Goal: Navigation & Orientation: Find specific page/section

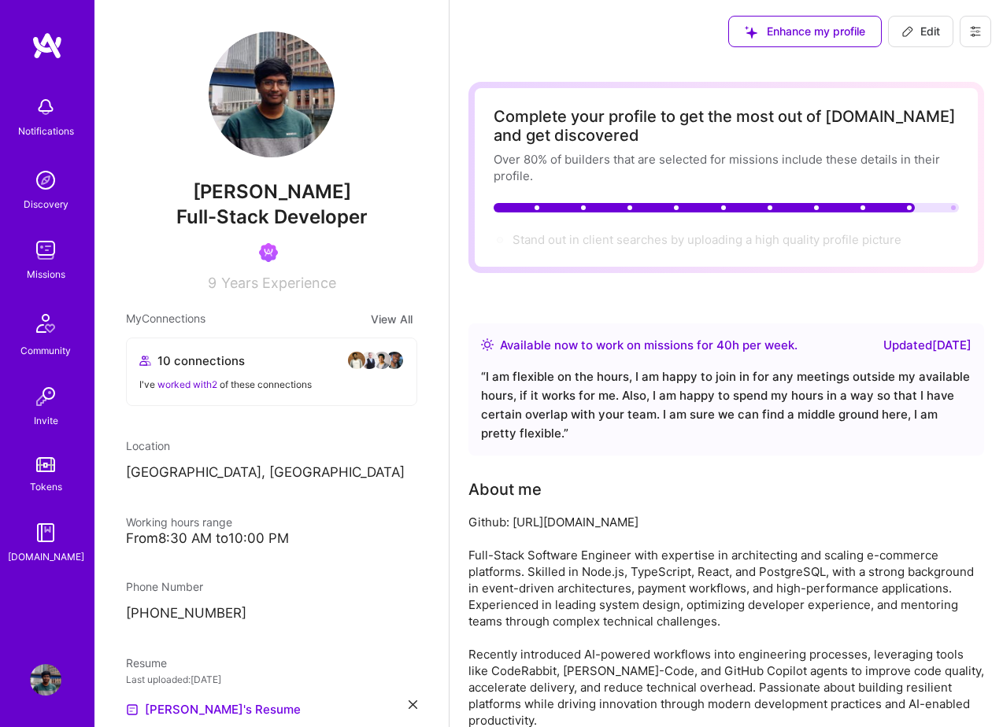
click at [43, 245] on img at bounding box center [45, 250] width 31 height 31
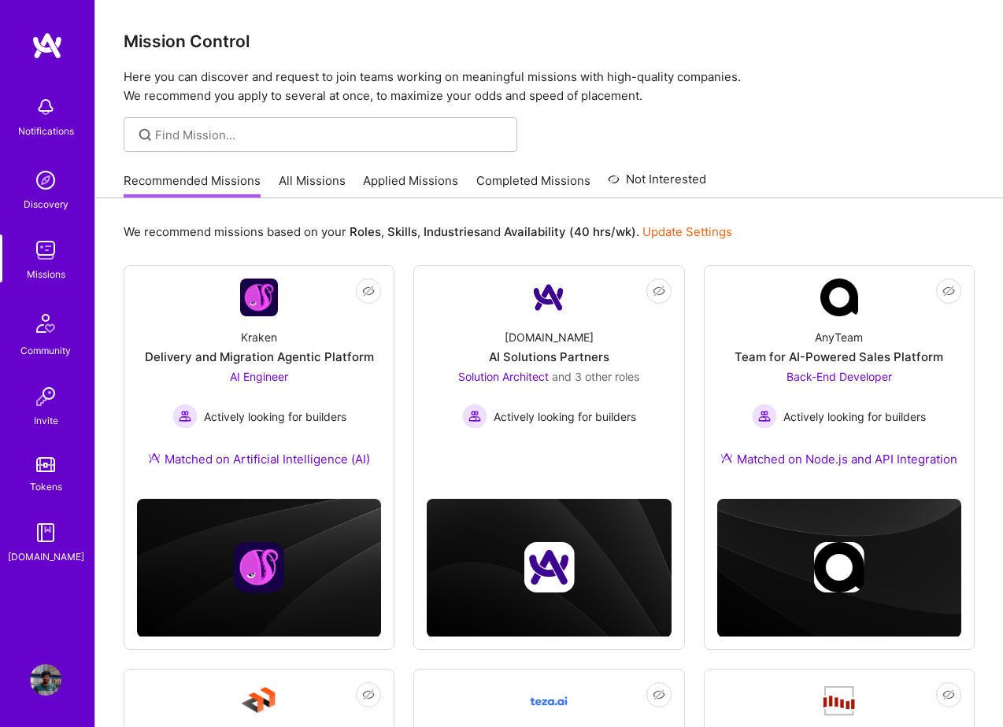
click at [310, 183] on link "All Missions" at bounding box center [312, 185] width 67 height 26
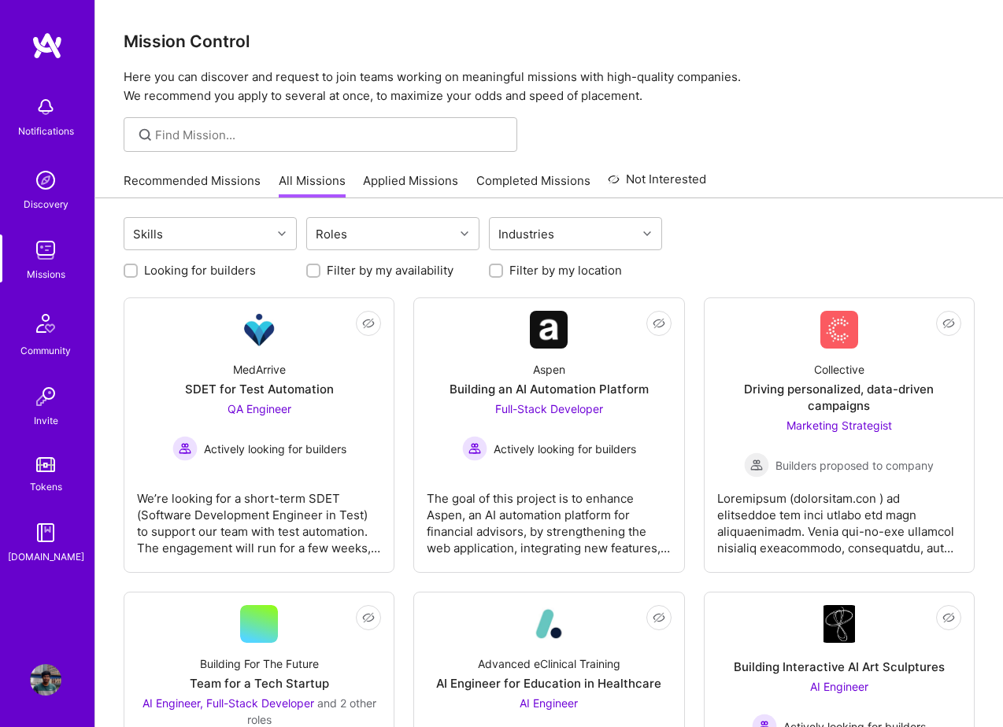
click at [408, 182] on link "Applied Missions" at bounding box center [410, 185] width 95 height 26
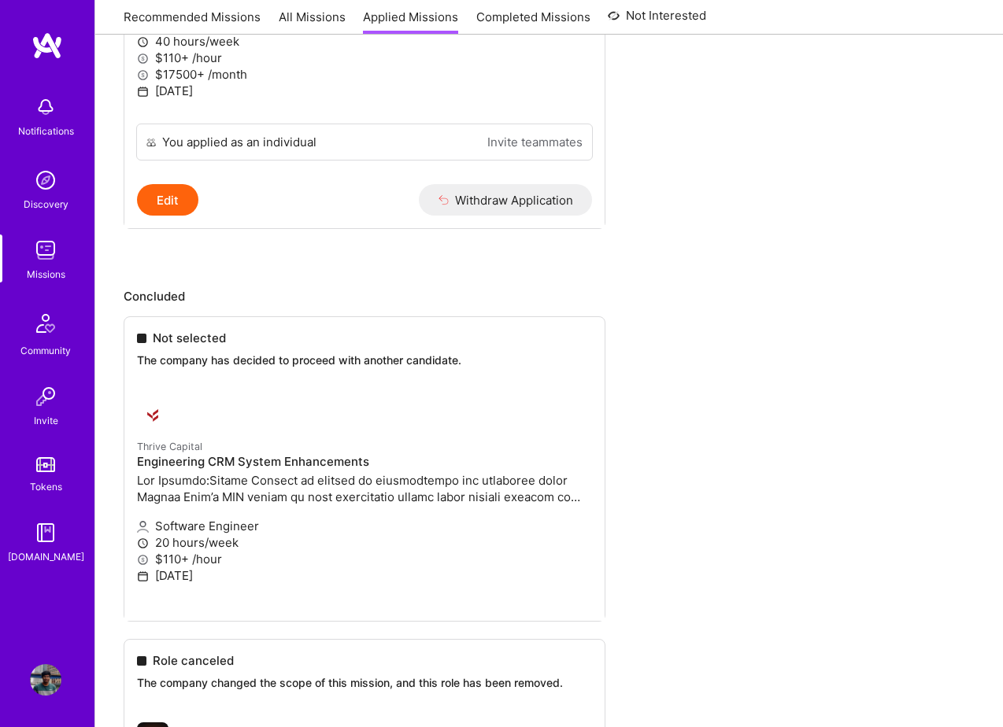
scroll to position [962, 0]
